Goal: Information Seeking & Learning: Learn about a topic

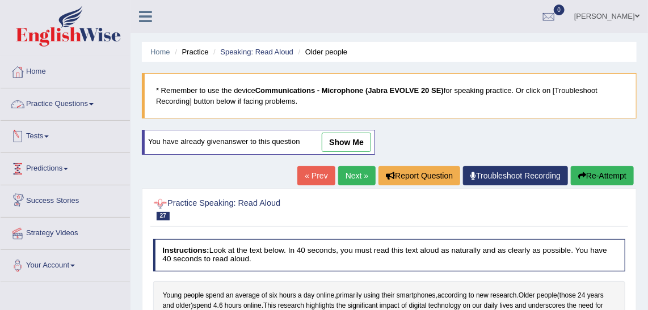
click at [95, 109] on link "Practice Questions" at bounding box center [65, 103] width 129 height 28
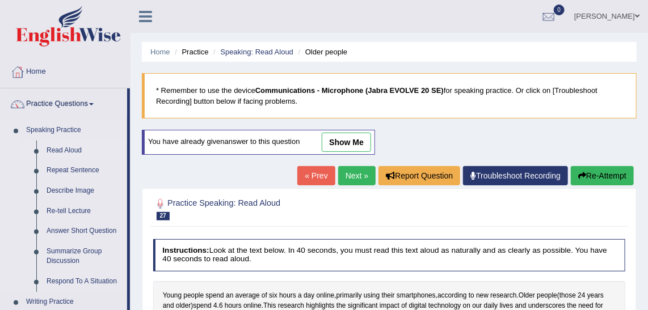
click at [78, 148] on link "Read Aloud" at bounding box center [84, 151] width 86 height 20
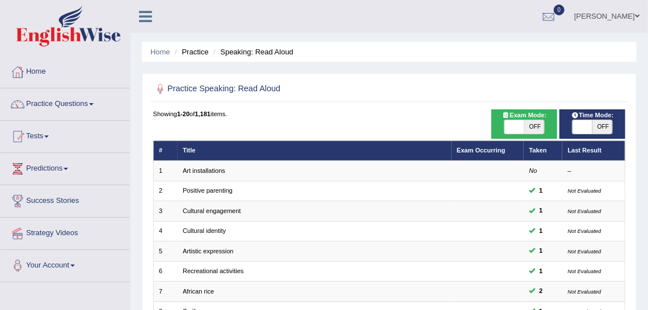
click at [67, 175] on link "Predictions" at bounding box center [65, 167] width 129 height 28
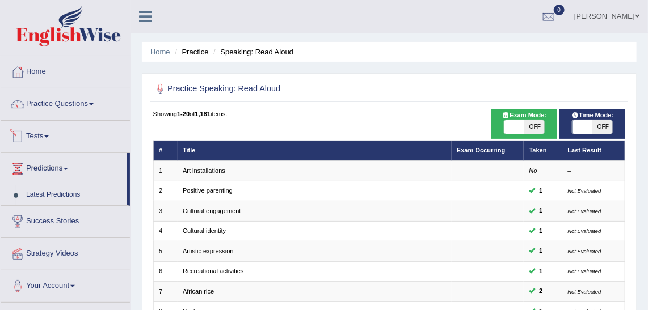
click at [48, 143] on link "Tests" at bounding box center [65, 135] width 129 height 28
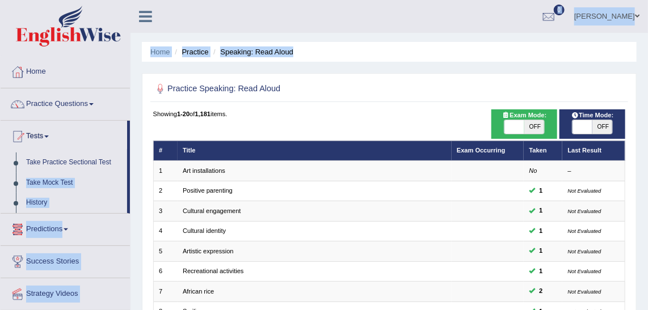
drag, startPoint x: 128, startPoint y: 170, endPoint x: 134, endPoint y: 144, distance: 26.7
drag, startPoint x: 134, startPoint y: 144, endPoint x: 79, endPoint y: 98, distance: 70.9
click at [79, 98] on link "Practice Questions" at bounding box center [65, 103] width 129 height 28
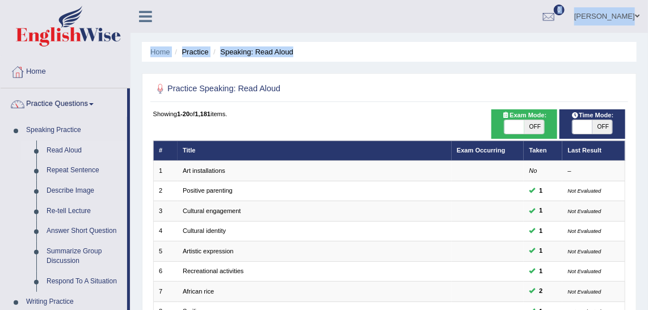
drag, startPoint x: 130, startPoint y: 125, endPoint x: 144, endPoint y: 280, distance: 155.0
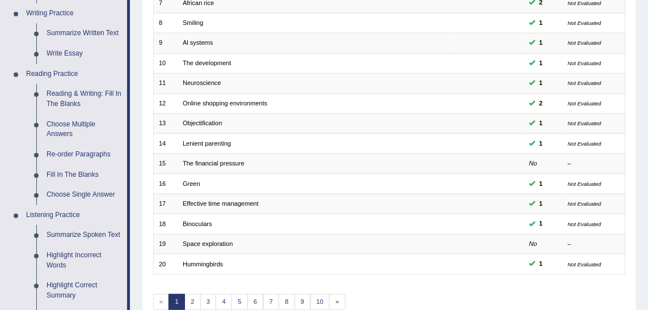
scroll to position [293, 0]
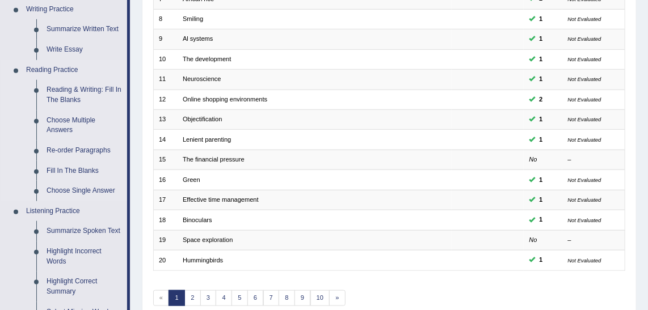
click at [16, 111] on li "Reading Practice Reading & Writing: Fill In The Blanks Choose Multiple Answers …" at bounding box center [64, 130] width 127 height 141
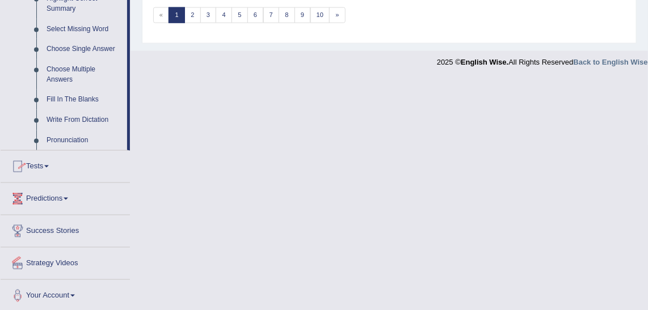
scroll to position [304, 0]
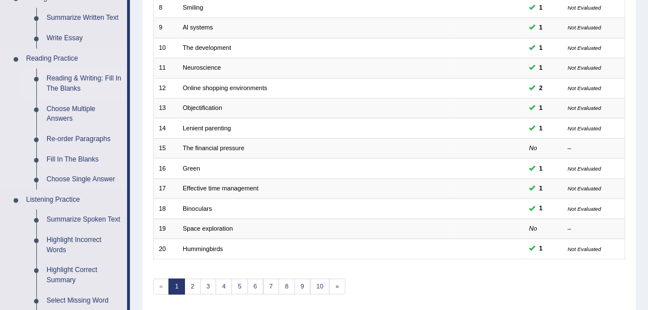
click at [88, 83] on link "Reading & Writing: Fill In The Blanks" at bounding box center [84, 84] width 86 height 30
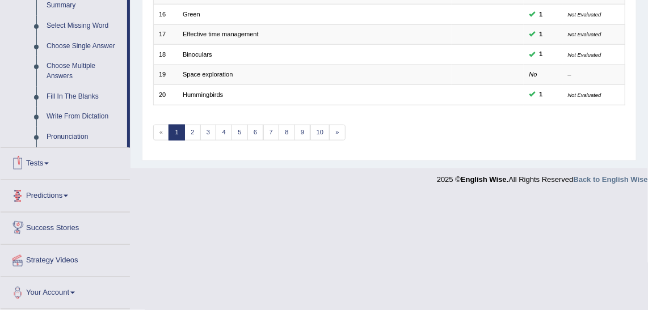
scroll to position [460, 0]
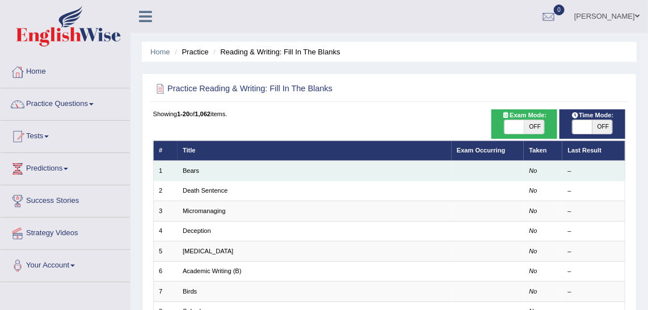
click at [198, 171] on td "Bears" at bounding box center [315, 171] width 274 height 20
click at [187, 167] on link "Bears" at bounding box center [191, 170] width 16 height 7
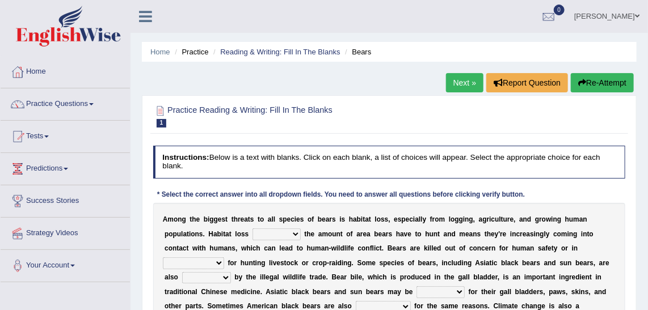
scroll to position [40, 0]
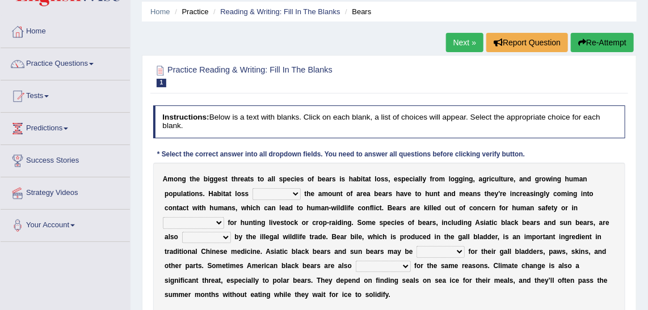
click at [253, 195] on select "increases reduces complies interacts" at bounding box center [277, 193] width 48 height 11
select select "increases"
click at [253, 188] on select "increases reduces complies interacts" at bounding box center [277, 193] width 48 height 11
click at [224, 217] on select "coalition retaliation appreciation disinformation" at bounding box center [193, 222] width 61 height 11
select select "retaliation"
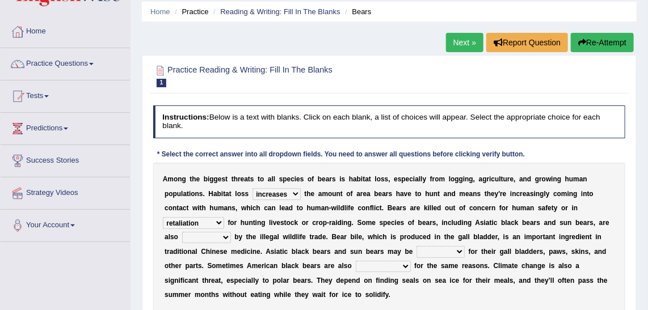
click at [224, 217] on select "coalition retaliation appreciation disinformation" at bounding box center [193, 222] width 61 height 11
click at [231, 232] on select "protected prohibited fattened threatened" at bounding box center [206, 237] width 49 height 11
select select "prohibited"
click at [231, 232] on select "protected prohibited fattened threatened" at bounding box center [206, 237] width 49 height 11
click at [417, 253] on select "poached squelched coached blenched" at bounding box center [441, 251] width 48 height 11
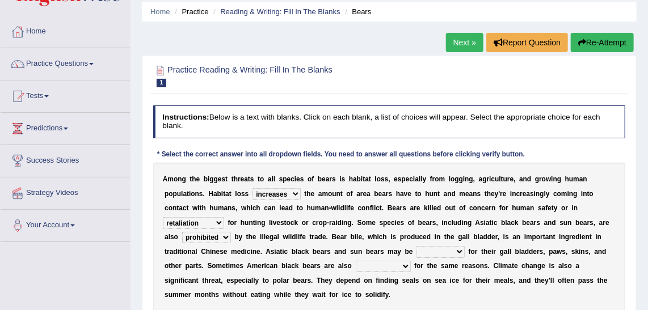
select select "squelched"
click at [417, 246] on select "poached squelched coached blenched" at bounding box center [441, 251] width 48 height 11
click at [356, 262] on select "begot foreseen encountered targeted" at bounding box center [383, 266] width 55 height 11
select select "targeted"
click at [356, 261] on select "begot foreseen encountered targeted" at bounding box center [383, 266] width 55 height 11
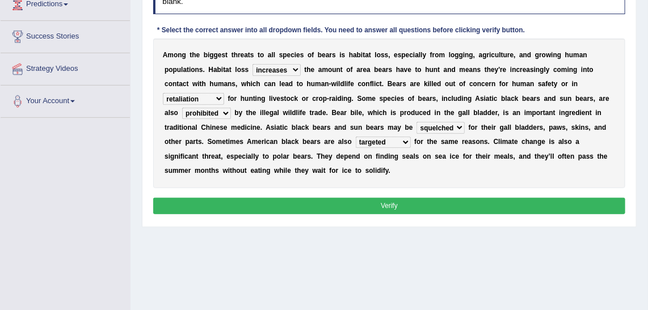
scroll to position [164, 0]
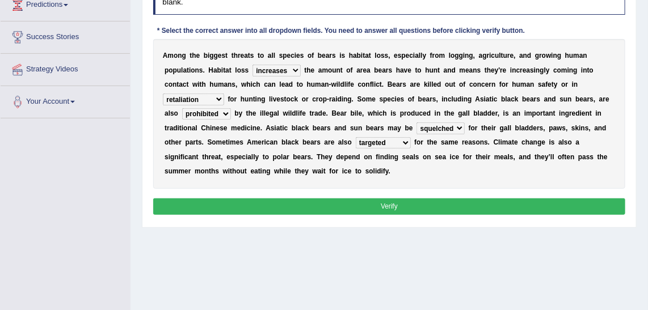
click at [476, 199] on button "Verify" at bounding box center [389, 207] width 473 height 16
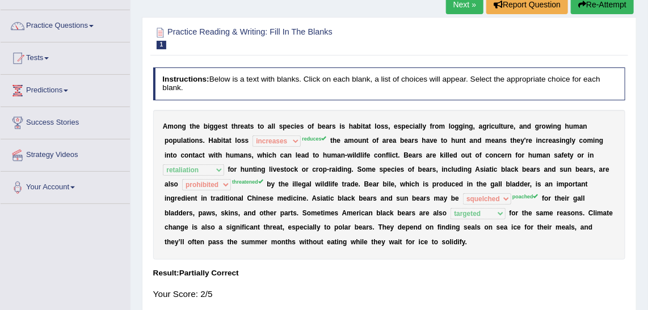
scroll to position [79, 0]
click at [644, 140] on div "Home Practice Reading & Writing: Fill In The Blanks Bears Next » Report Questio…" at bounding box center [390, 204] width 518 height 567
drag, startPoint x: 644, startPoint y: 140, endPoint x: 646, endPoint y: 145, distance: 5.9
click at [646, 145] on div "Home Practice Reading & Writing: Fill In The Blanks Bears Next » Report Questio…" at bounding box center [390, 204] width 518 height 567
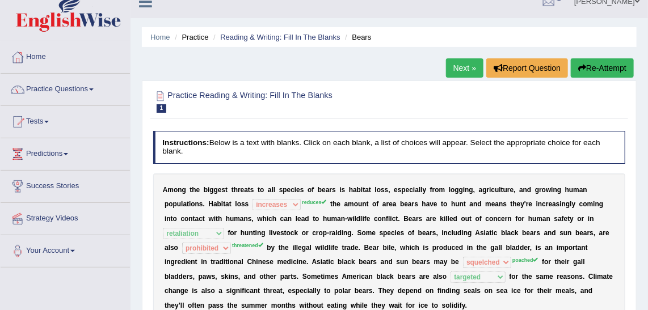
scroll to position [0, 0]
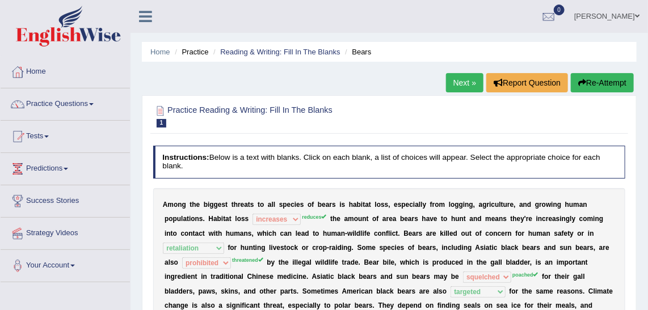
click at [459, 83] on link "Next »" at bounding box center [464, 82] width 37 height 19
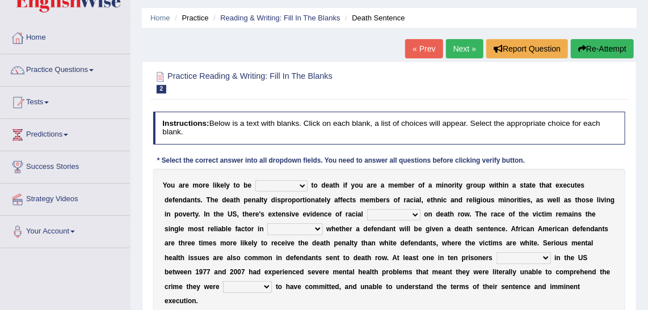
scroll to position [31, 0]
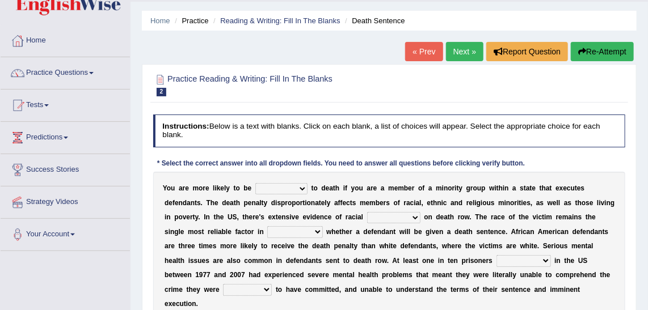
click at [292, 190] on select "penalized blamed complained sentenced" at bounding box center [281, 188] width 52 height 11
select select "sentenced"
click at [255, 183] on select "penalized blamed complained sentenced" at bounding box center [281, 188] width 52 height 11
click at [367, 217] on select "bias equality appearance background" at bounding box center [393, 217] width 53 height 11
click at [367, 212] on select "bias equality appearance background" at bounding box center [393, 217] width 53 height 11
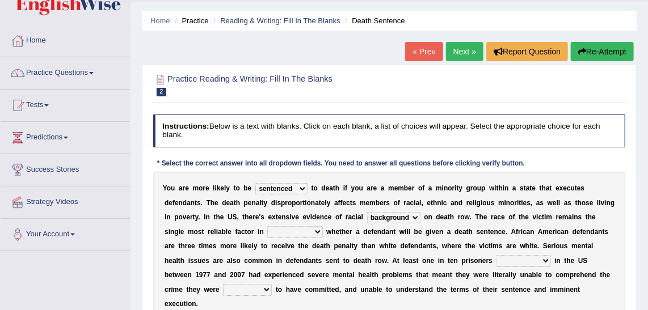
click at [367, 213] on select "bias equality appearance background" at bounding box center [393, 217] width 53 height 11
click at [367, 212] on select "bias equality appearance background" at bounding box center [393, 217] width 53 height 11
click at [367, 215] on select "bias equality appearance background" at bounding box center [393, 217] width 53 height 11
select select "appearance"
click at [367, 212] on select "bias equality appearance background" at bounding box center [393, 217] width 53 height 11
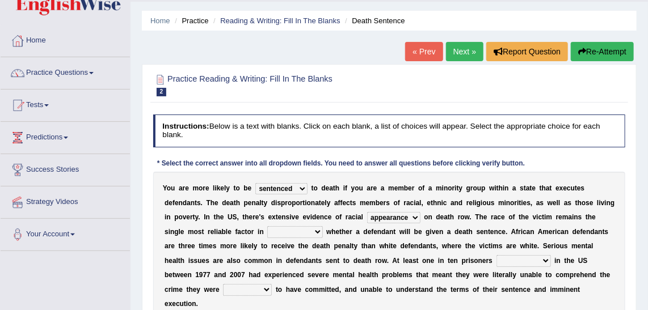
click at [267, 232] on select "determining adjoining undermining examining" at bounding box center [294, 231] width 55 height 11
select select "determining"
click at [267, 226] on select "determining adjoining undermining examining" at bounding box center [294, 231] width 55 height 11
click at [497, 258] on select "electrocuted persecuted executed captured" at bounding box center [524, 260] width 54 height 11
select select "executed"
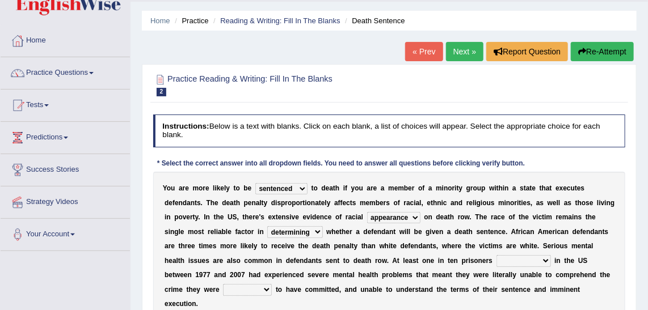
click at [497, 255] on select "electrocuted persecuted executed captured" at bounding box center [524, 260] width 54 height 11
click at [272, 284] on select "alleged acclaimed persuaded claimed" at bounding box center [247, 289] width 49 height 11
select select "claimed"
click at [272, 284] on select "alleged acclaimed persuaded claimed" at bounding box center [247, 289] width 49 height 11
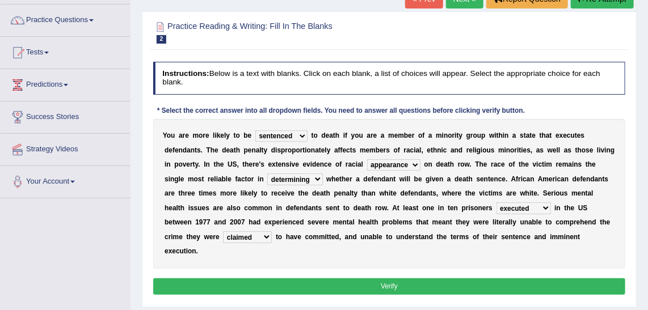
scroll to position [92, 0]
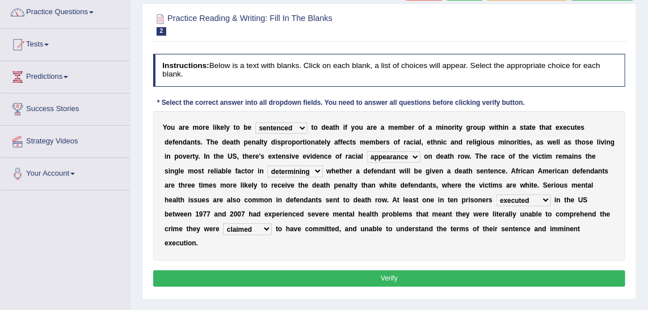
click at [442, 271] on button "Verify" at bounding box center [389, 279] width 473 height 16
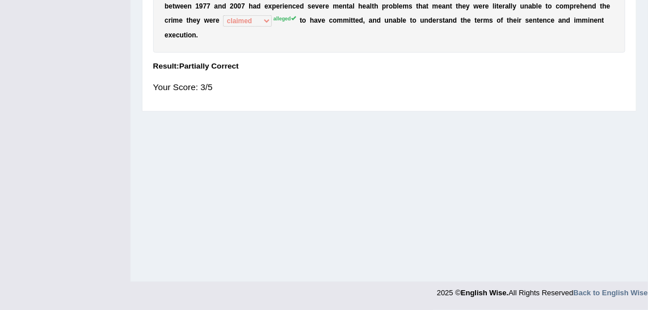
scroll to position [0, 0]
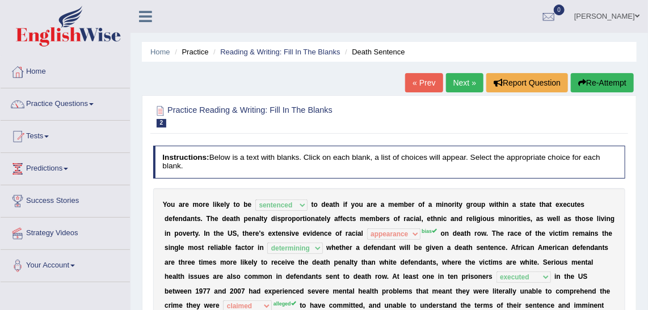
click at [469, 87] on link "Next »" at bounding box center [464, 82] width 37 height 19
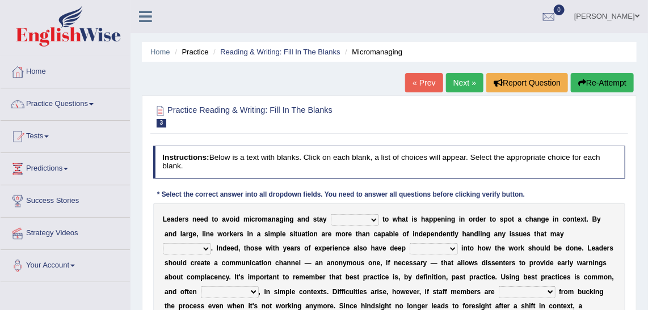
click at [362, 217] on select "complied connected precise concise" at bounding box center [355, 220] width 48 height 11
select select "connected"
click at [331, 215] on select "complied connected precise concise" at bounding box center [355, 220] width 48 height 11
click at [72, 103] on link "Practice Questions" at bounding box center [65, 103] width 129 height 28
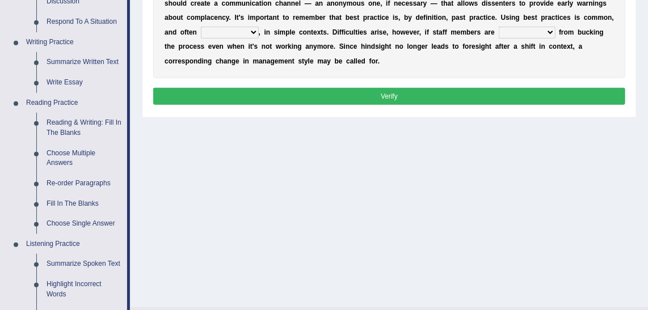
scroll to position [267, 0]
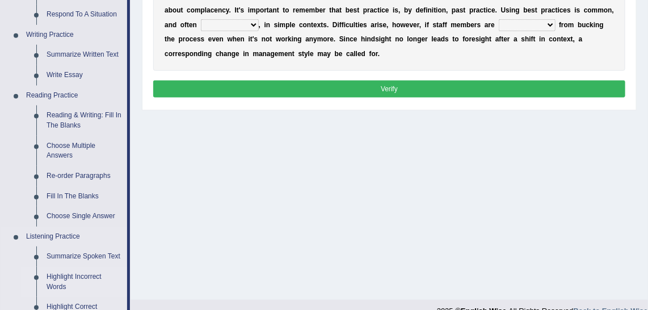
click at [73, 278] on link "Highlight Incorrect Words" at bounding box center [84, 282] width 86 height 30
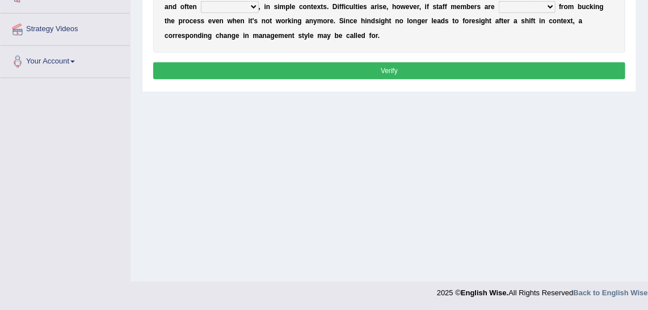
scroll to position [573, 0]
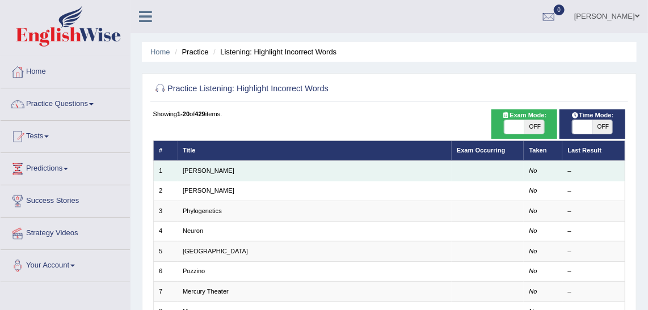
click at [215, 175] on td "Harold" at bounding box center [315, 171] width 274 height 20
click at [197, 170] on link "Harold" at bounding box center [209, 170] width 52 height 7
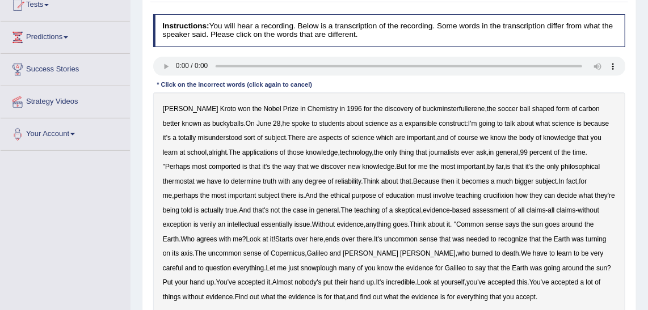
scroll to position [131, 0]
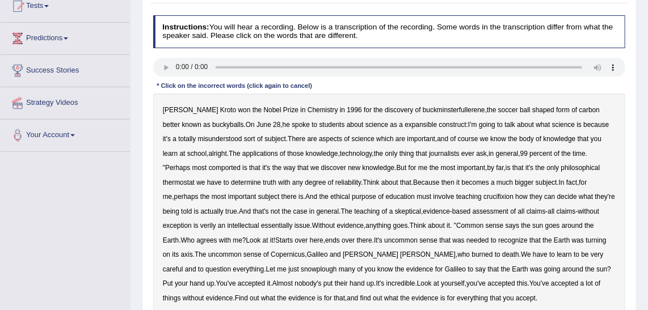
click at [405, 123] on b "expansible" at bounding box center [421, 125] width 32 height 8
click at [209, 167] on b "comported" at bounding box center [225, 168] width 32 height 8
click at [195, 179] on b "thermostat" at bounding box center [179, 183] width 32 height 8
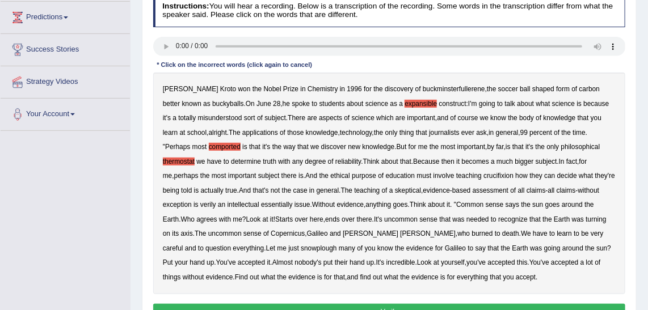
scroll to position [155, 0]
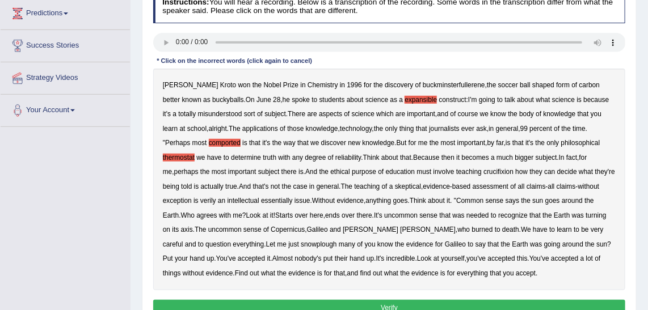
click at [484, 174] on b "crucifixion" at bounding box center [499, 172] width 30 height 8
click at [200, 200] on b "verily" at bounding box center [208, 201] width 16 height 8
click at [301, 245] on b "snowplough" at bounding box center [319, 245] width 36 height 8
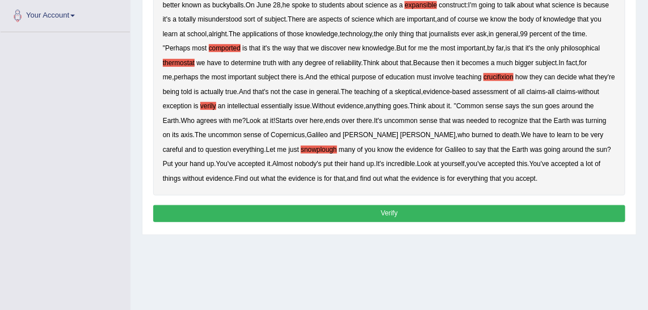
scroll to position [254, 0]
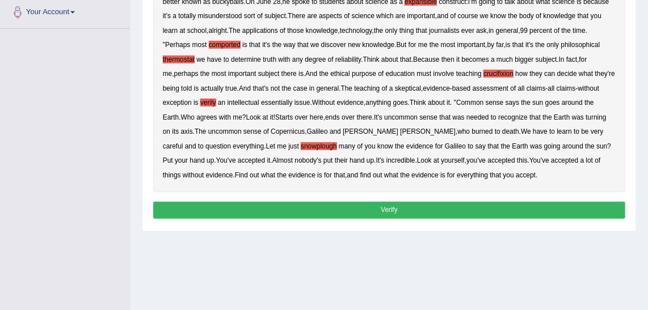
click at [432, 215] on button "Verify" at bounding box center [389, 210] width 473 height 16
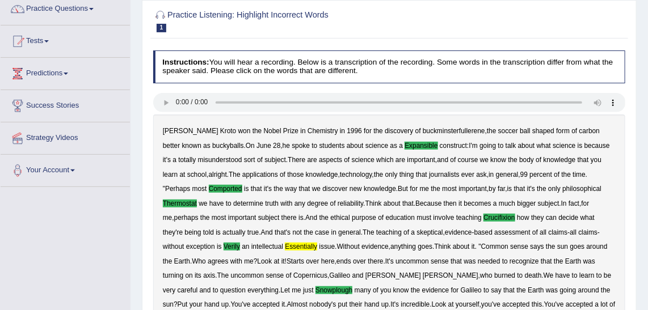
scroll to position [95, 0]
click at [285, 247] on b "essentially" at bounding box center [301, 247] width 32 height 8
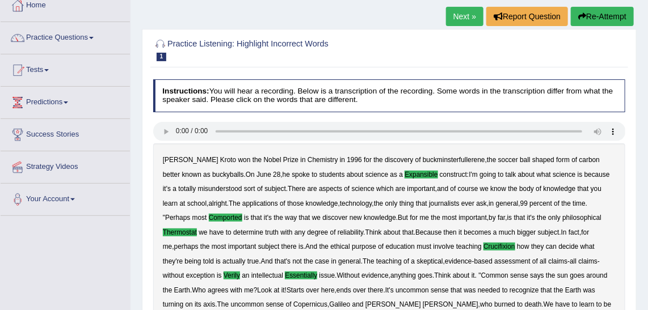
scroll to position [0, 0]
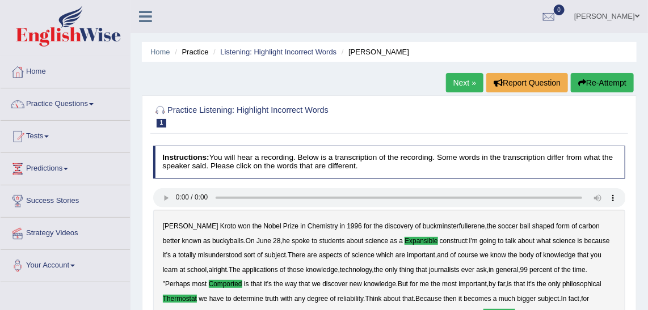
click at [479, 82] on link "Next »" at bounding box center [464, 82] width 37 height 19
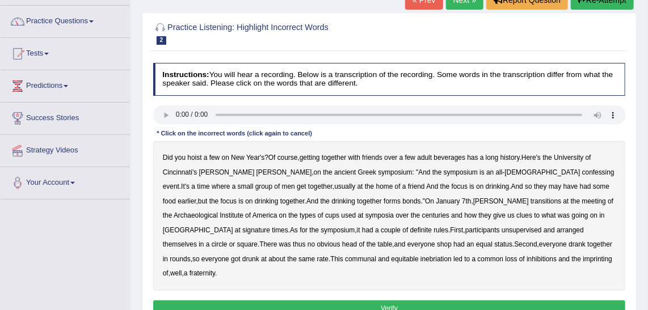
scroll to position [83, 0]
click at [582, 173] on b "confessing" at bounding box center [598, 173] width 32 height 8
click at [531, 204] on b "transitions" at bounding box center [546, 201] width 31 height 8
click at [515, 210] on div "Did you hoist a few on New Year's ? Of course , getting together with friends o…" at bounding box center [389, 216] width 473 height 150
click at [270, 226] on b "signature" at bounding box center [256, 230] width 28 height 8
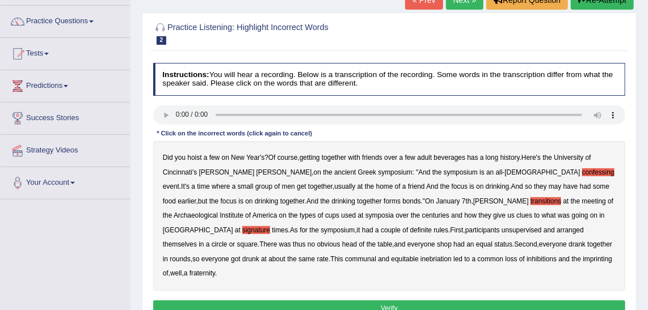
click at [502, 230] on b "unsupervised" at bounding box center [522, 230] width 40 height 8
click at [437, 244] on b "shop" at bounding box center [444, 245] width 15 height 8
click at [583, 257] on b "imprinting" at bounding box center [598, 259] width 30 height 8
click at [425, 301] on button "Verify" at bounding box center [389, 309] width 473 height 16
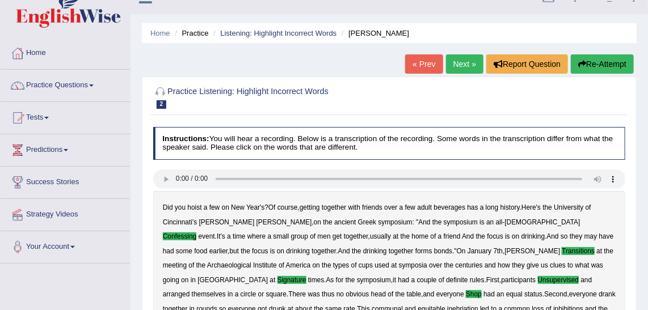
scroll to position [20, 0]
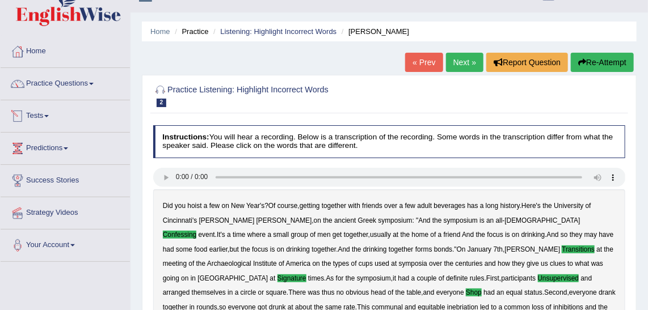
click at [32, 108] on link "Tests" at bounding box center [65, 114] width 129 height 28
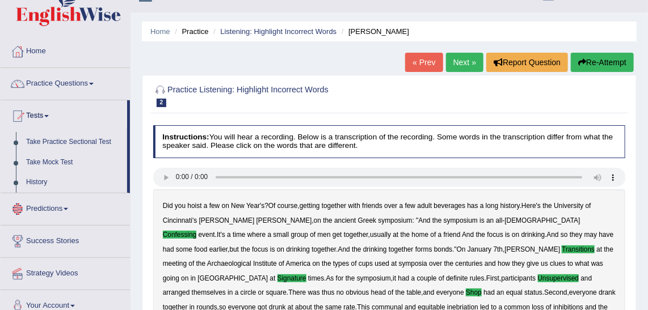
click at [61, 208] on link "Predictions" at bounding box center [65, 208] width 129 height 28
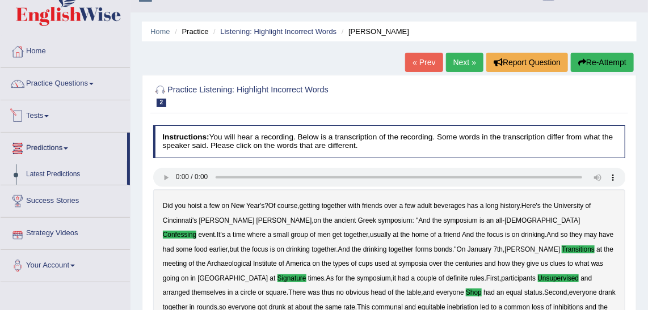
click at [57, 120] on link "Tests" at bounding box center [65, 114] width 129 height 28
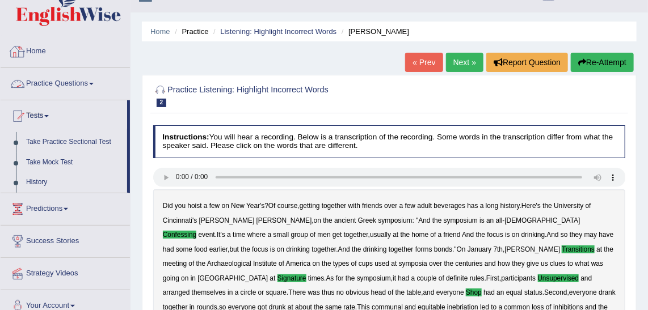
click at [82, 84] on link "Practice Questions" at bounding box center [65, 82] width 129 height 28
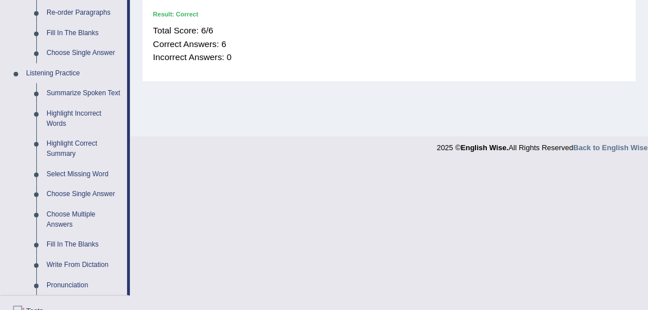
scroll to position [429, 0]
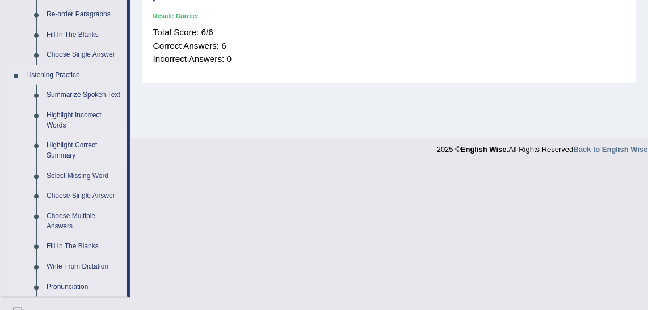
click at [84, 148] on link "Highlight Correct Summary" at bounding box center [84, 151] width 86 height 30
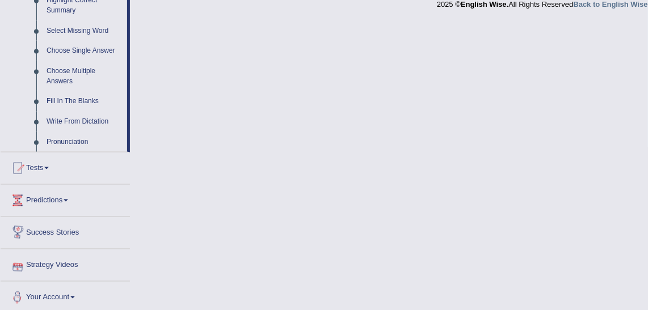
scroll to position [576, 0]
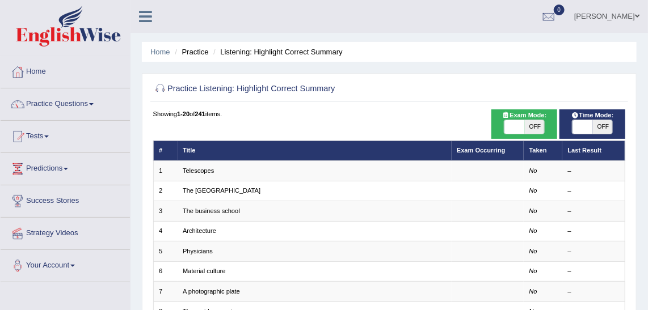
click at [186, 169] on link "Telescopes" at bounding box center [198, 170] width 31 height 7
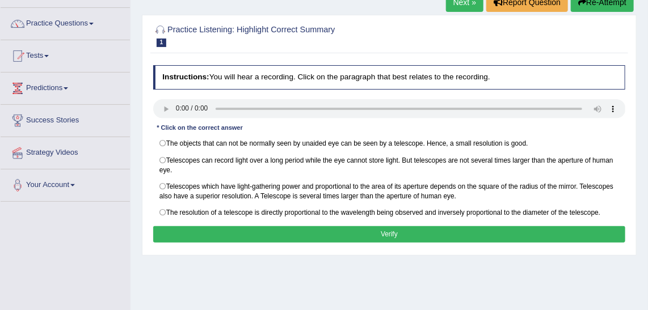
scroll to position [75, 0]
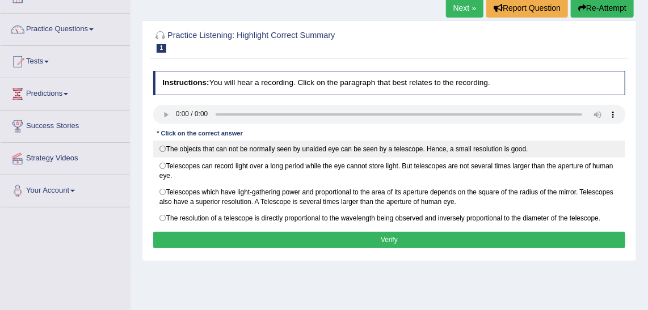
click at [164, 152] on label "The objects that can not be normally seen by unaided eye can be seen by a teles…" at bounding box center [389, 149] width 473 height 17
radio input "true"
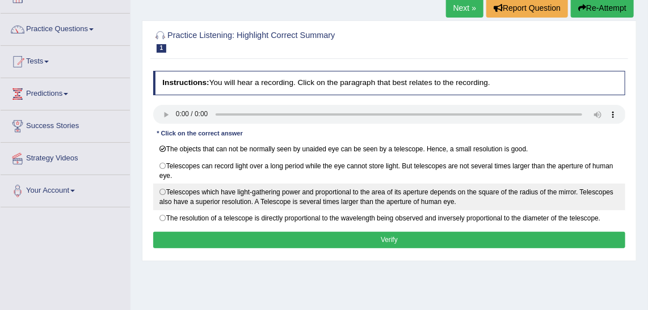
click at [164, 188] on label "Telescopes which have light-gathering power and proportional to the area of its…" at bounding box center [389, 197] width 473 height 27
radio input "true"
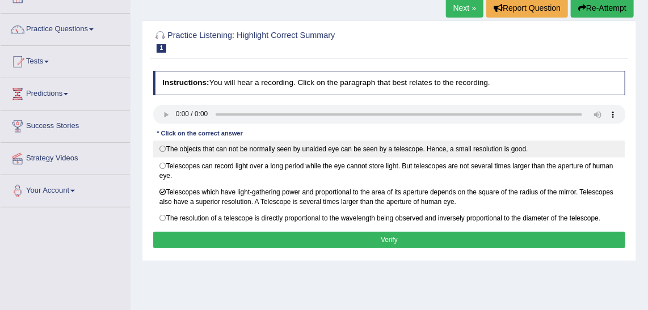
click at [165, 152] on label "The objects that can not be normally seen by unaided eye can be seen by a teles…" at bounding box center [389, 149] width 473 height 17
radio input "true"
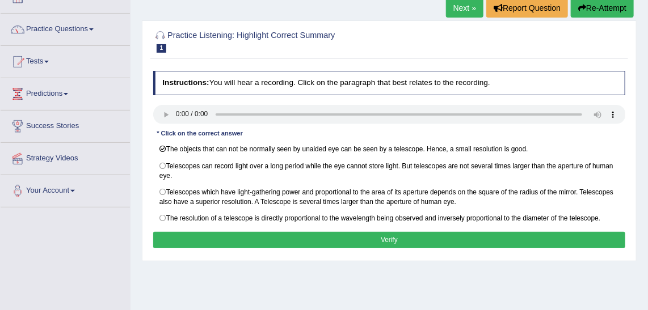
click at [309, 234] on button "Verify" at bounding box center [389, 240] width 473 height 16
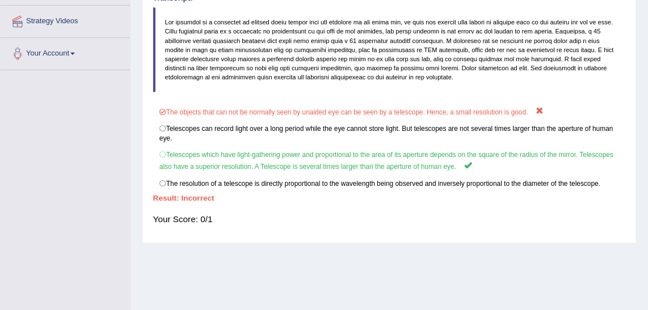
scroll to position [0, 0]
